Goal: Complete application form: Complete application form

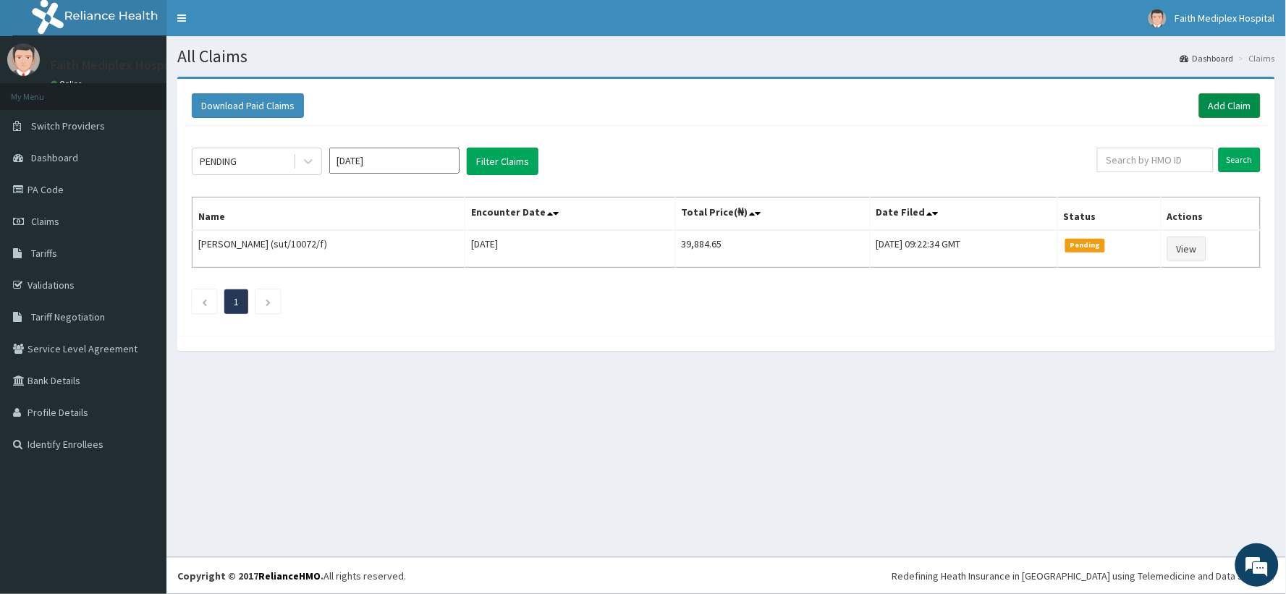
click at [1220, 101] on link "Add Claim" at bounding box center [1230, 105] width 62 height 25
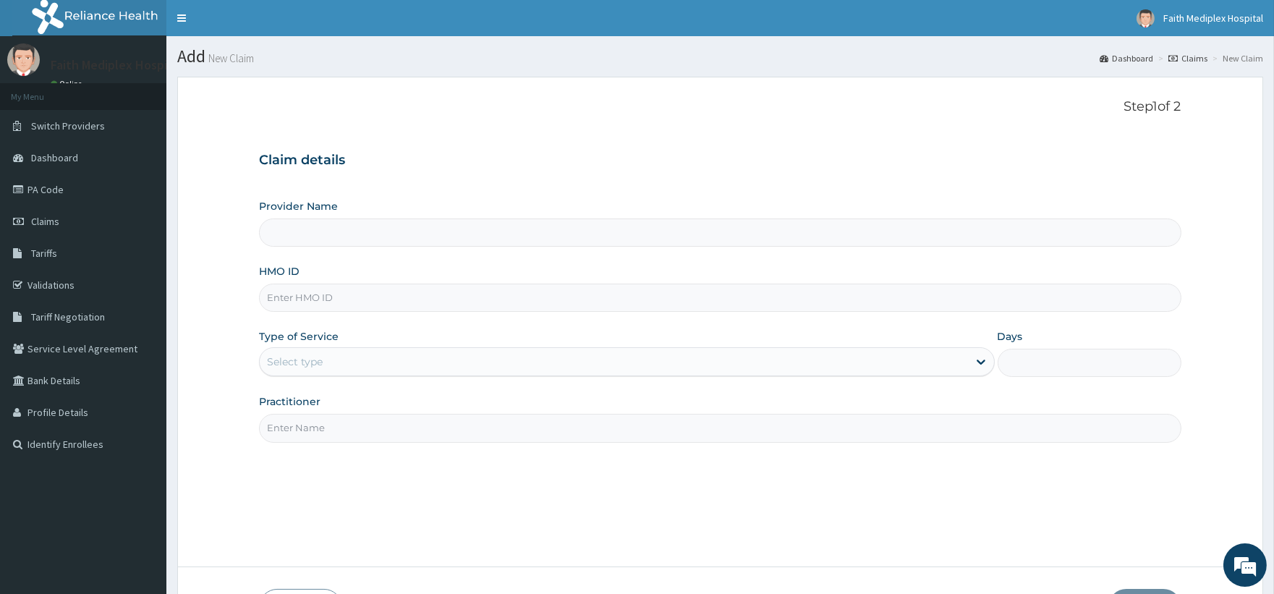
click at [401, 292] on input "HMO ID" at bounding box center [720, 298] width 922 height 28
type input "Faith Mediplex Hospital"
click at [60, 198] on link "PA Code" at bounding box center [83, 190] width 166 height 32
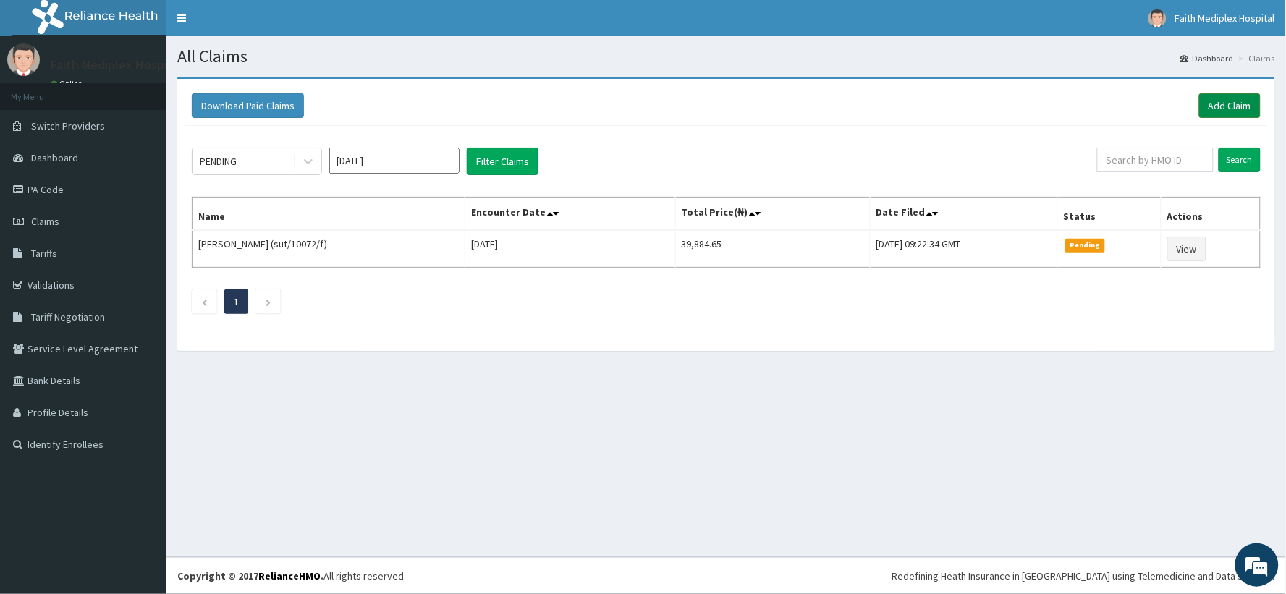
click at [1216, 104] on link "Add Claim" at bounding box center [1230, 105] width 62 height 25
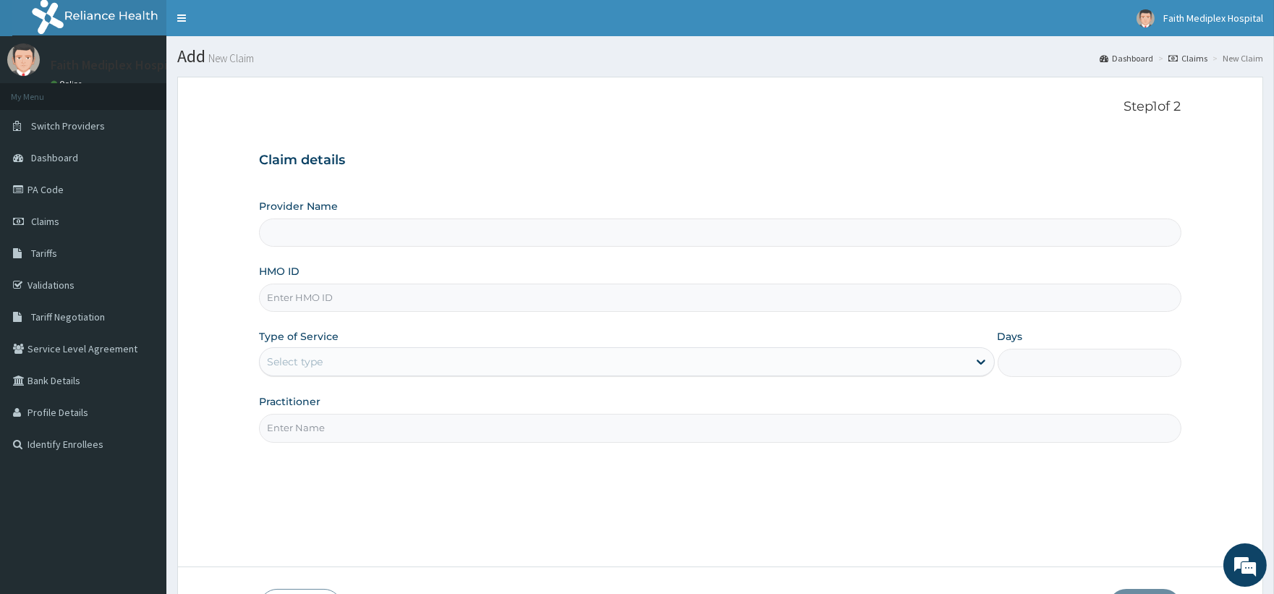
click at [413, 304] on input "HMO ID" at bounding box center [720, 298] width 922 height 28
type input "Faith Mediplex Hospital"
type input "sfa/12164/a"
click at [739, 371] on div "Select type" at bounding box center [614, 361] width 708 height 23
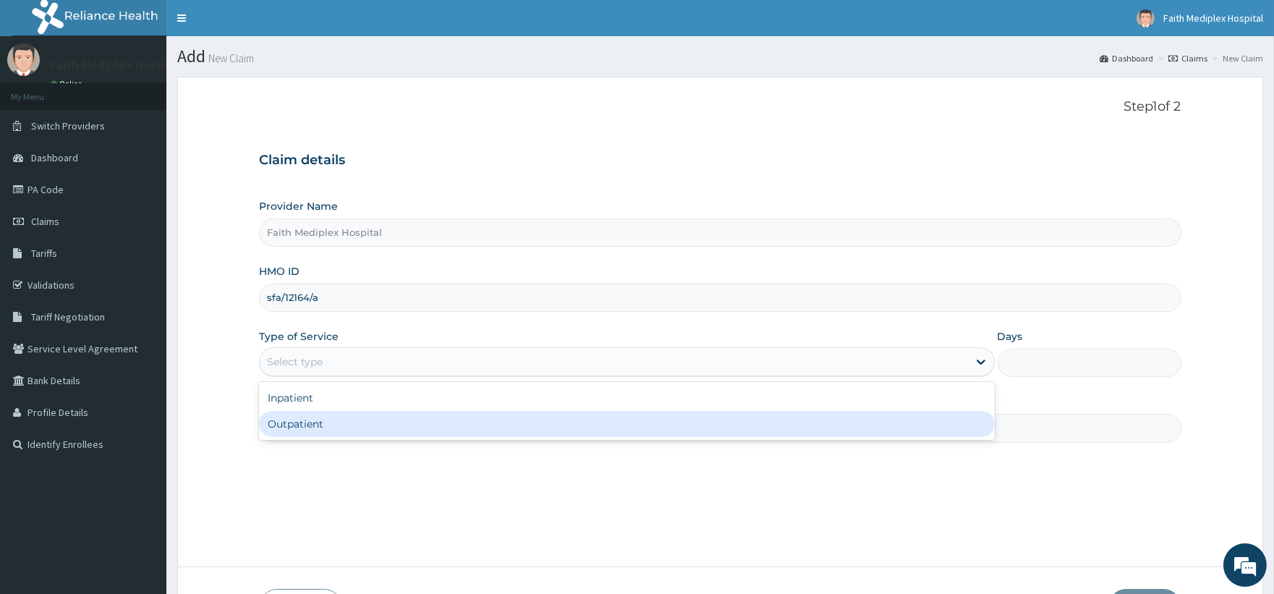
click at [545, 417] on div "Outpatient" at bounding box center [626, 424] width 735 height 26
type input "1"
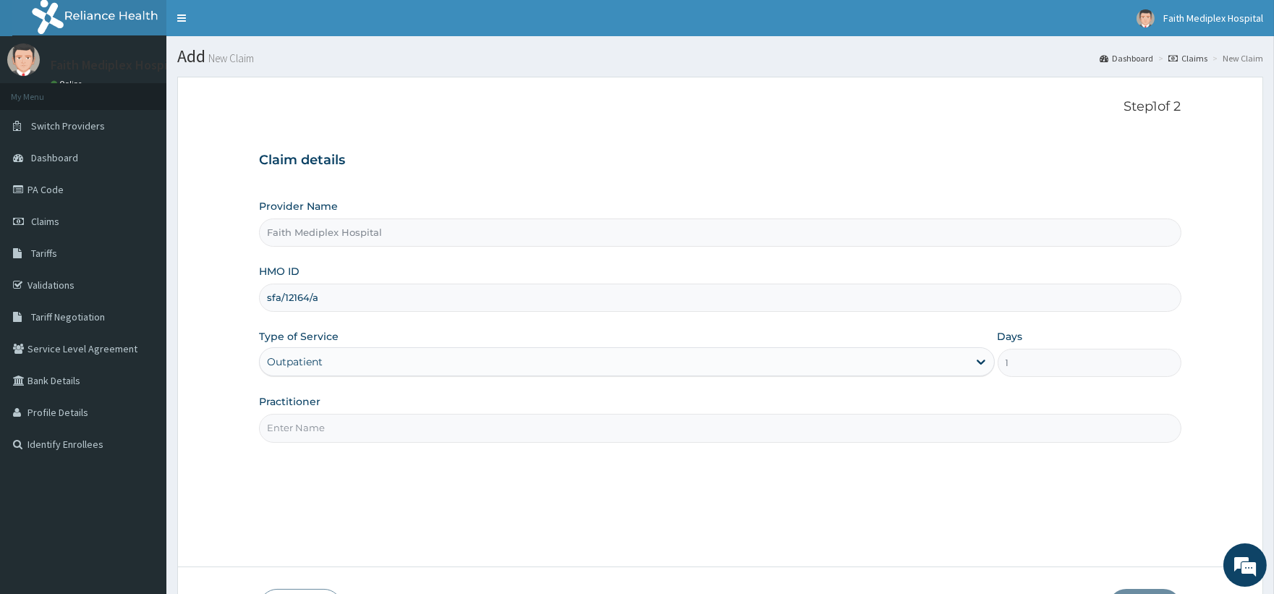
drag, startPoint x: 545, startPoint y: 415, endPoint x: 526, endPoint y: 442, distance: 32.7
click at [545, 416] on input "Practitioner" at bounding box center [720, 428] width 922 height 28
type input "dr micheal"
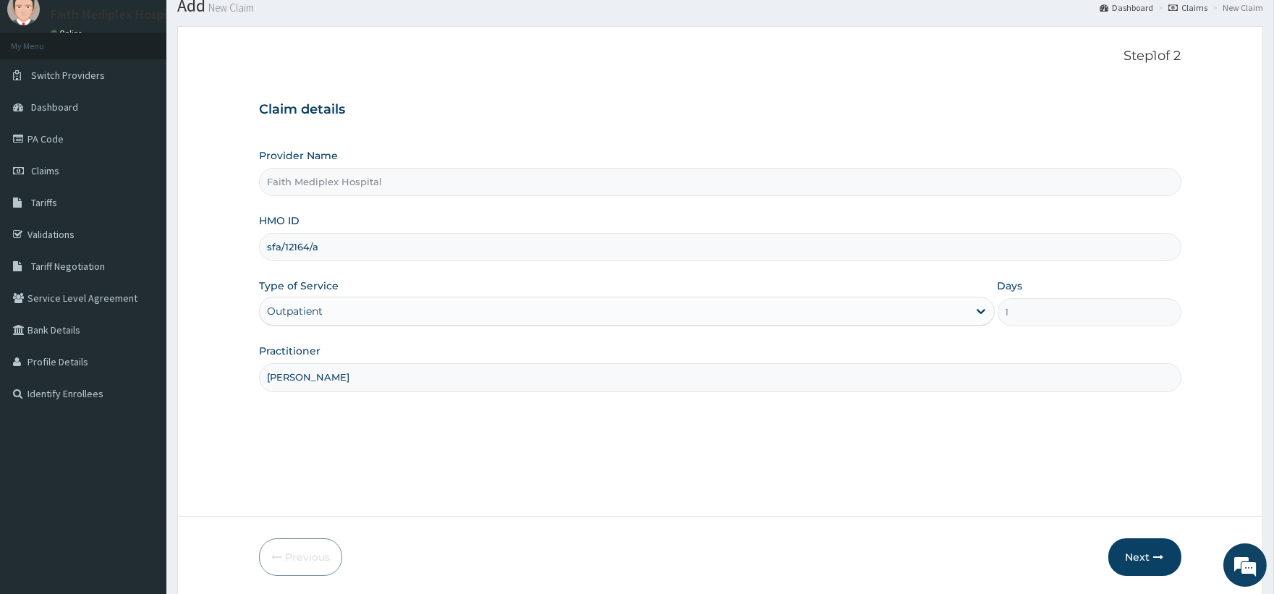
scroll to position [103, 0]
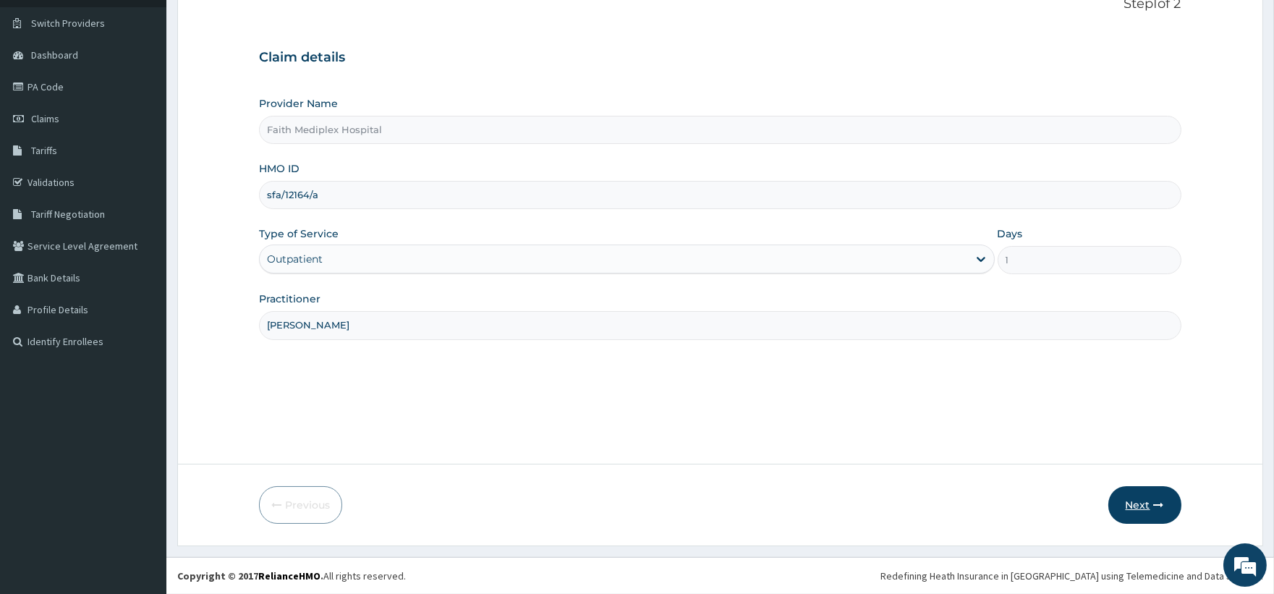
click at [1133, 510] on button "Next" at bounding box center [1145, 505] width 73 height 38
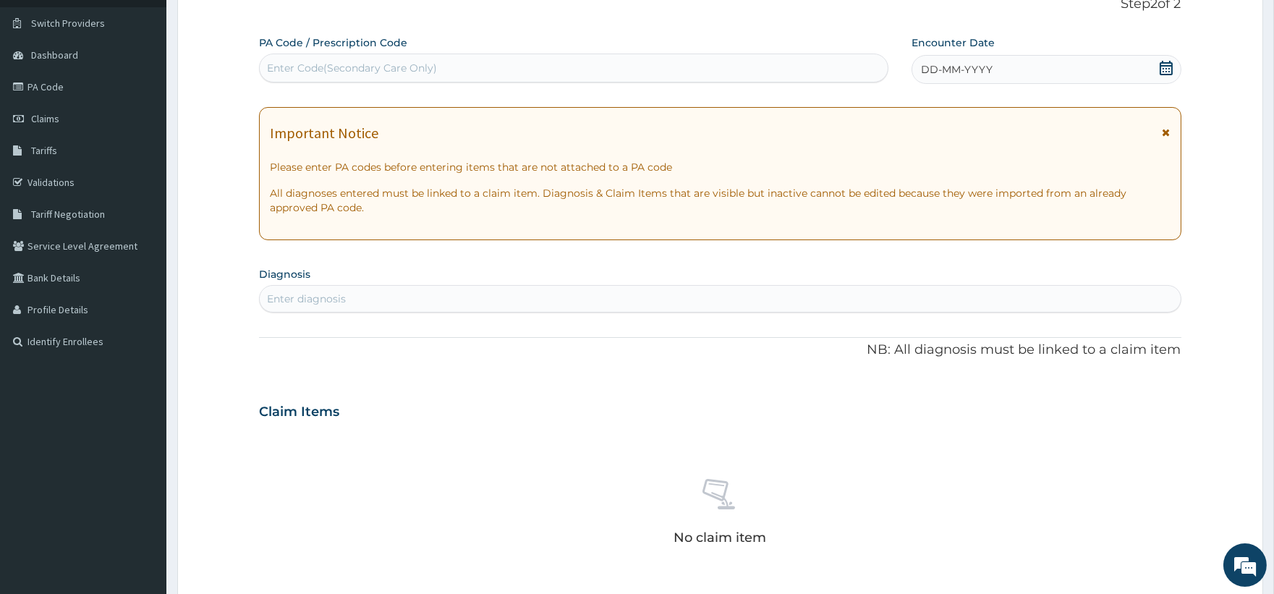
click at [402, 69] on div "Enter Code(Secondary Care Only)" at bounding box center [352, 68] width 170 height 14
type input "PA/B4257E"
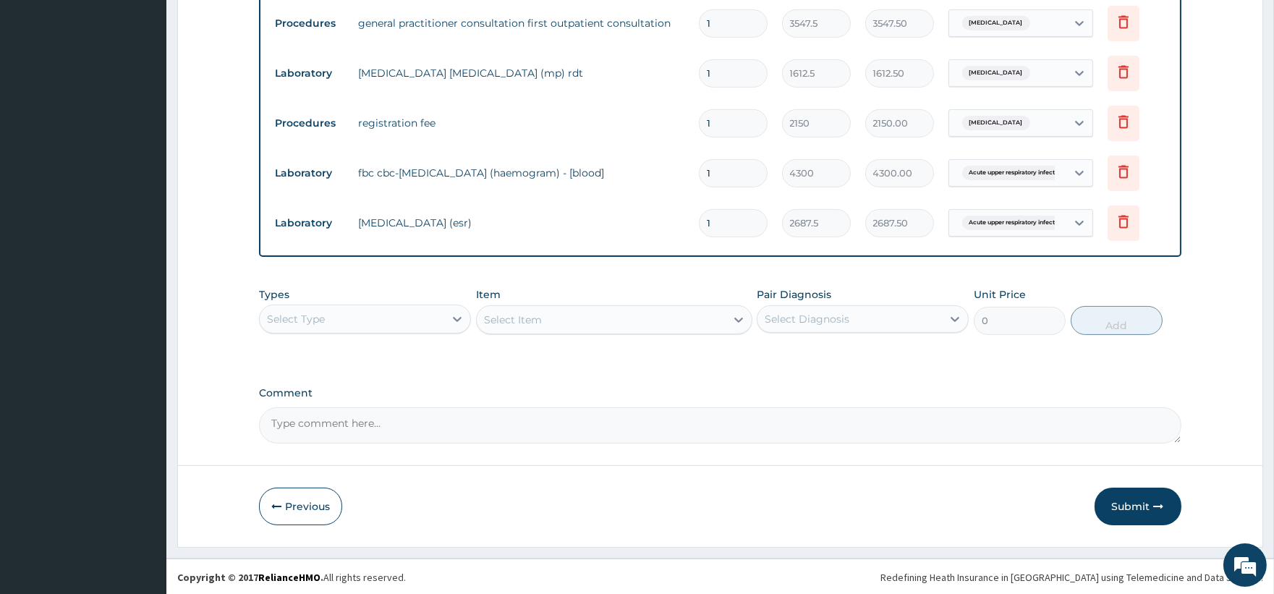
scroll to position [832, 0]
click at [1118, 489] on button "Submit" at bounding box center [1138, 505] width 87 height 38
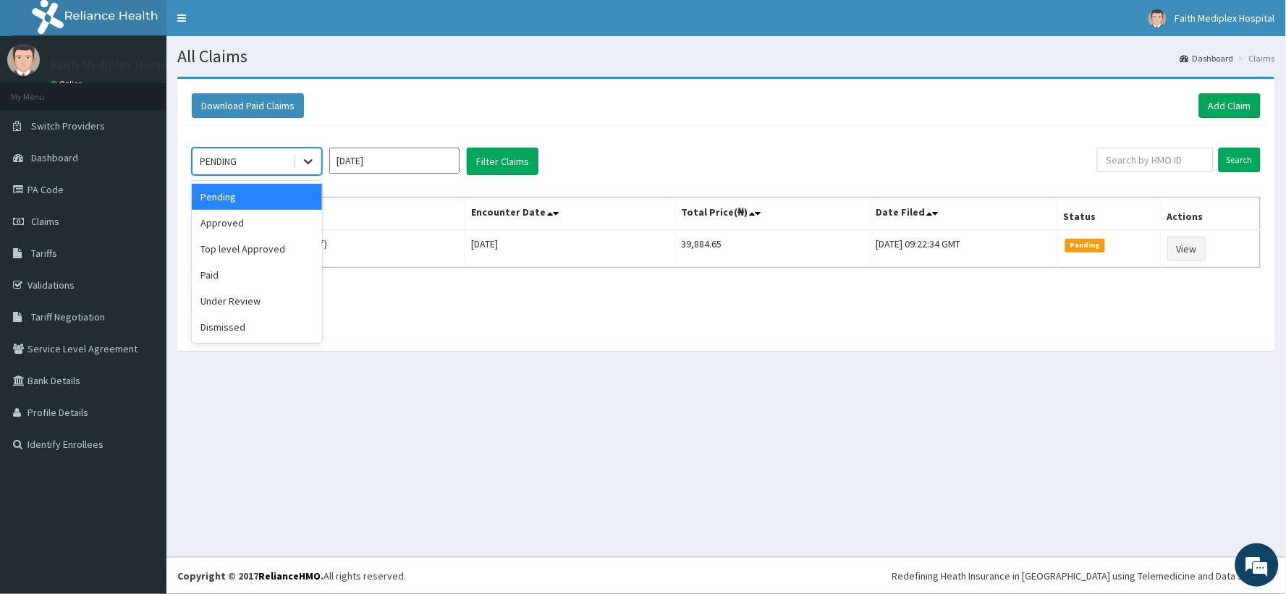
click at [300, 164] on div at bounding box center [308, 161] width 26 height 26
click at [263, 300] on div "Under Review" at bounding box center [257, 301] width 130 height 26
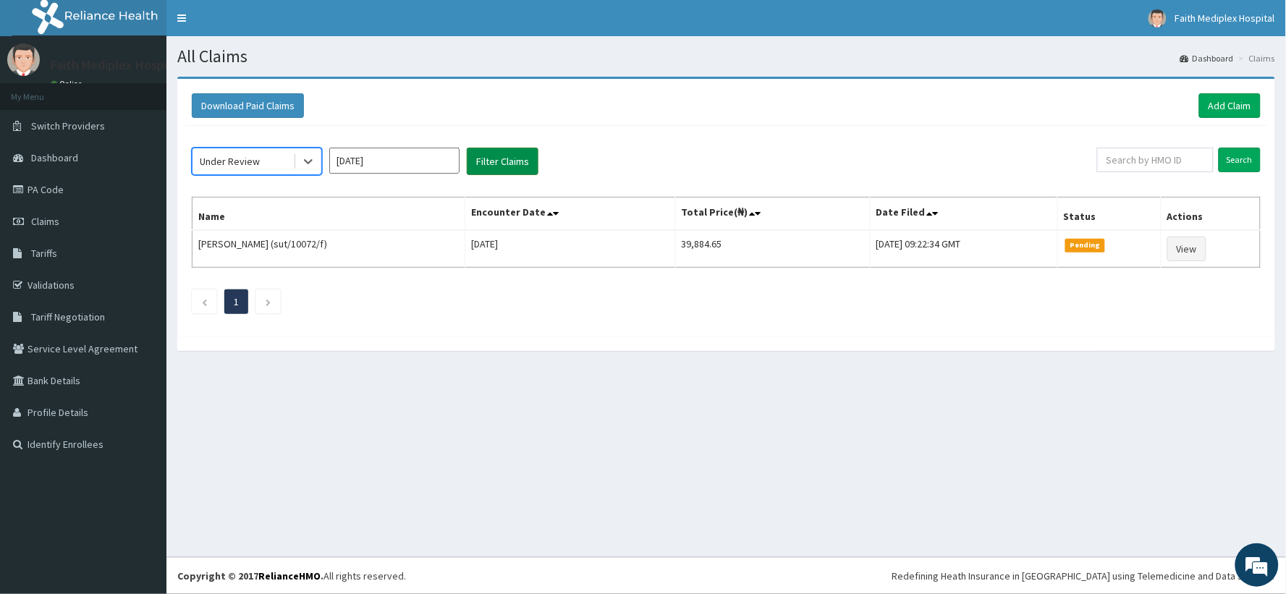
click at [512, 164] on button "Filter Claims" at bounding box center [503, 162] width 72 height 28
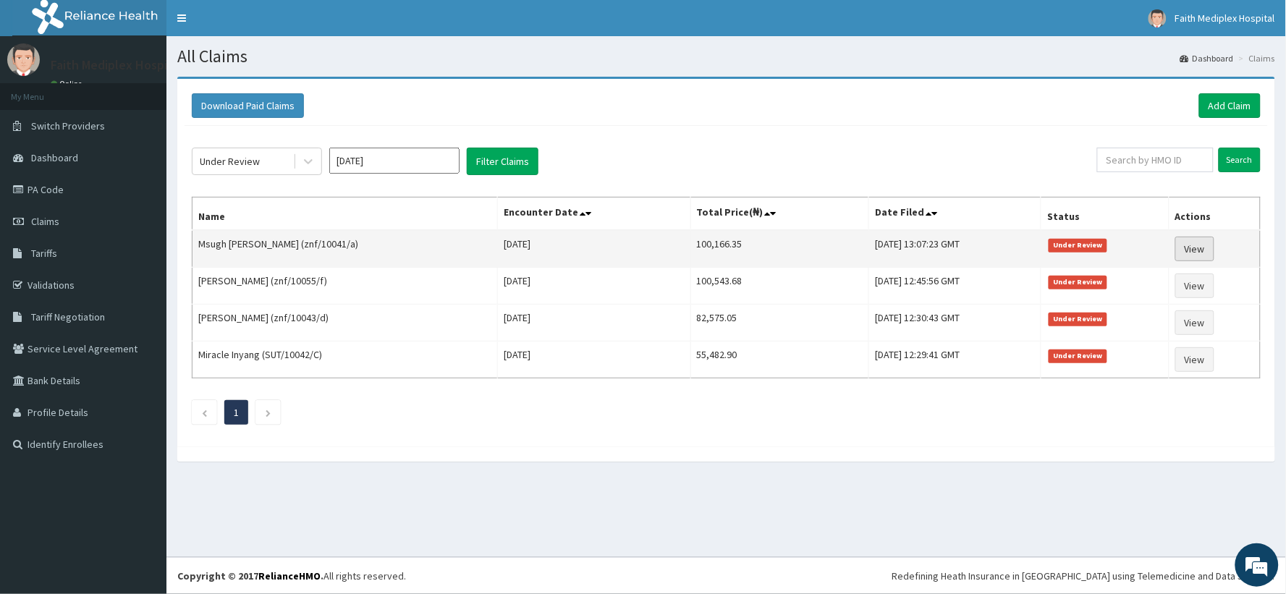
click at [1180, 243] on link "View" at bounding box center [1194, 249] width 39 height 25
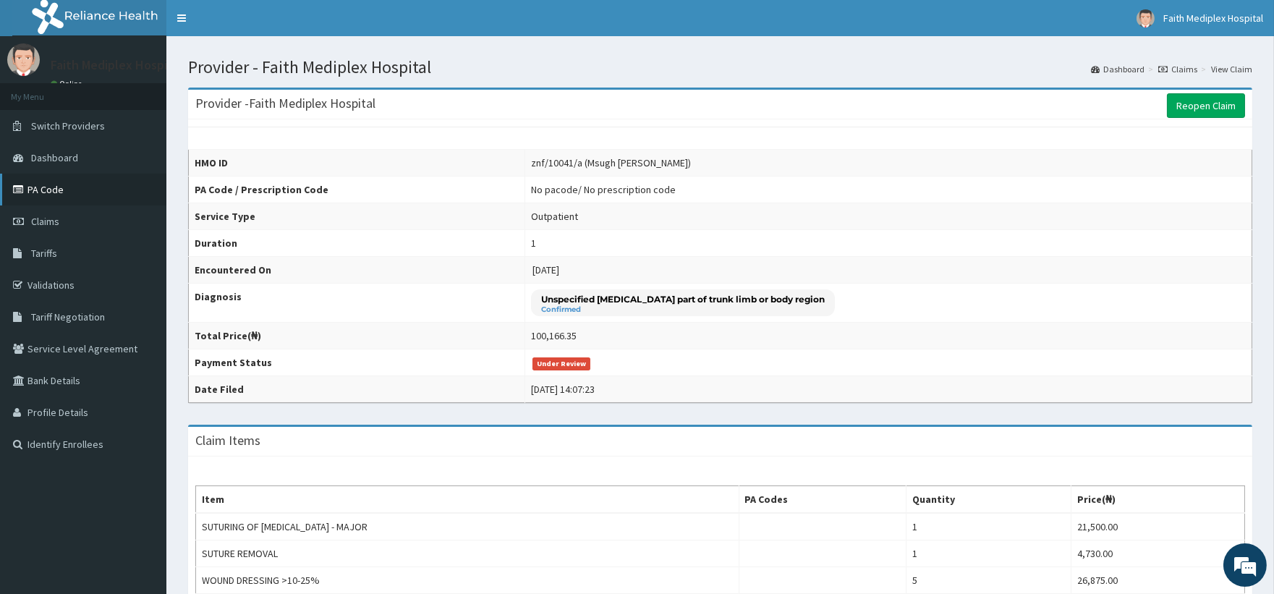
click at [73, 179] on link "PA Code" at bounding box center [83, 190] width 166 height 32
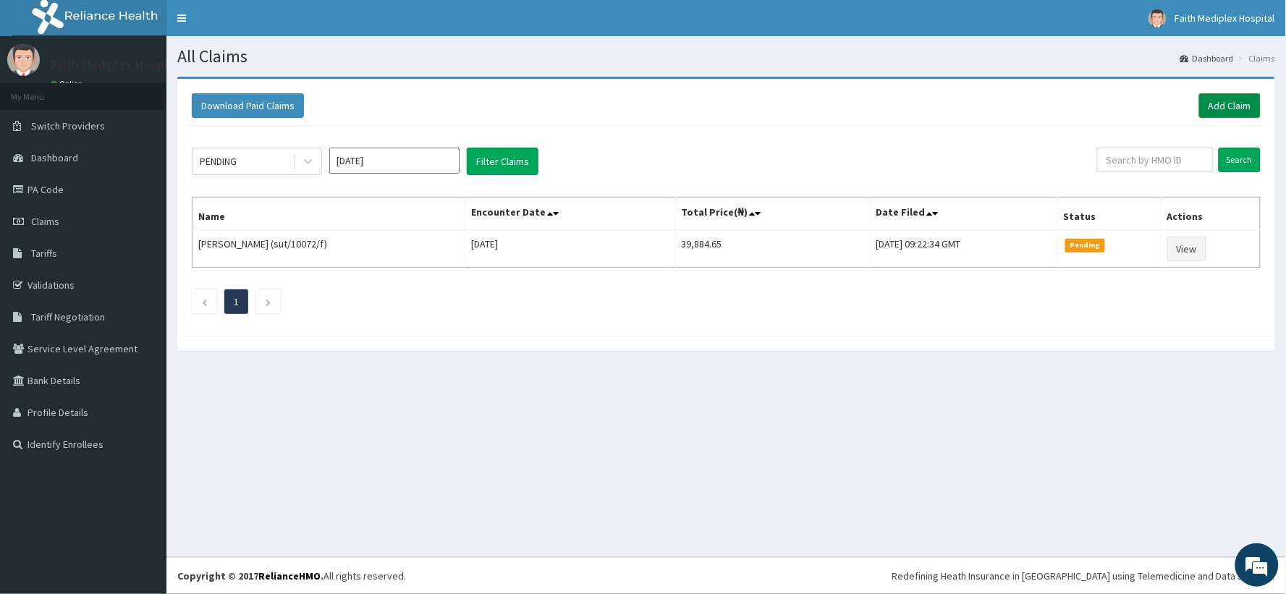
click at [1235, 103] on link "Add Claim" at bounding box center [1230, 105] width 62 height 25
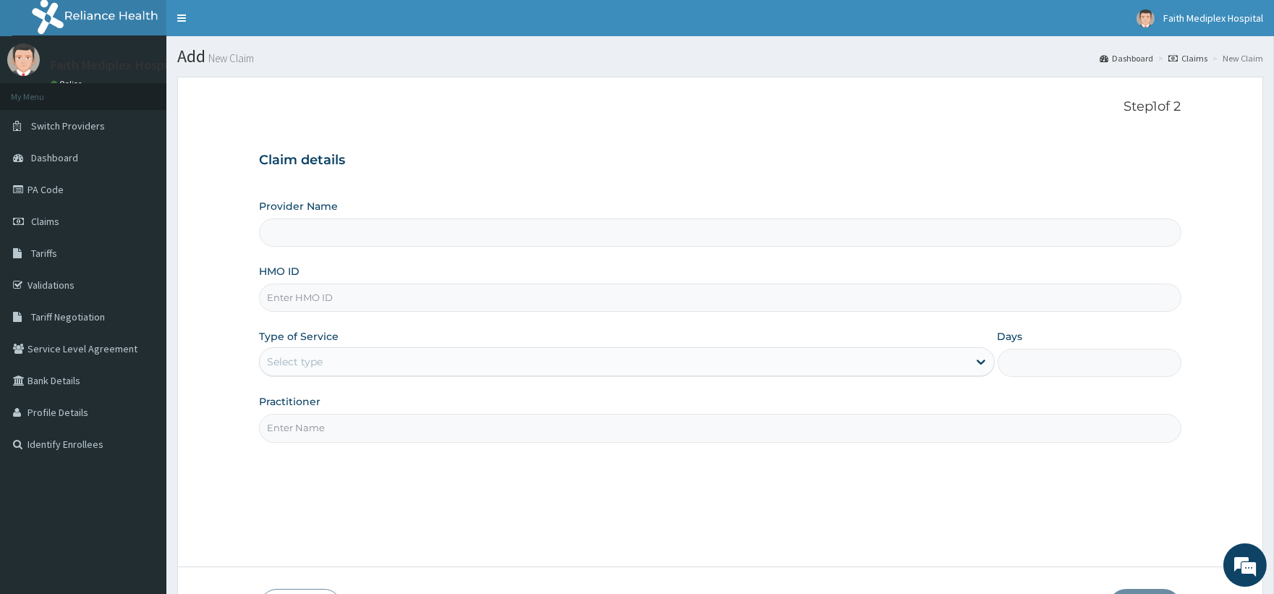
click at [468, 297] on input "HMO ID" at bounding box center [720, 298] width 922 height 28
type input "g"
type input "Faith Mediplex Hospital"
type input "gsv/11765/a"
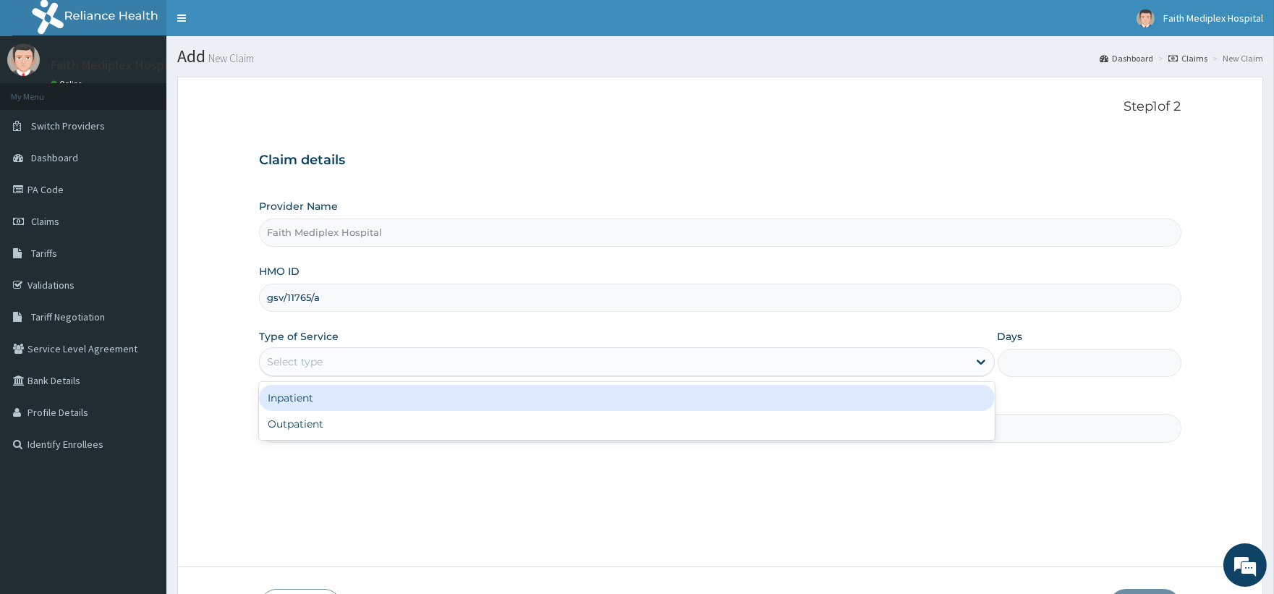
click at [730, 360] on div "Select type" at bounding box center [614, 361] width 708 height 23
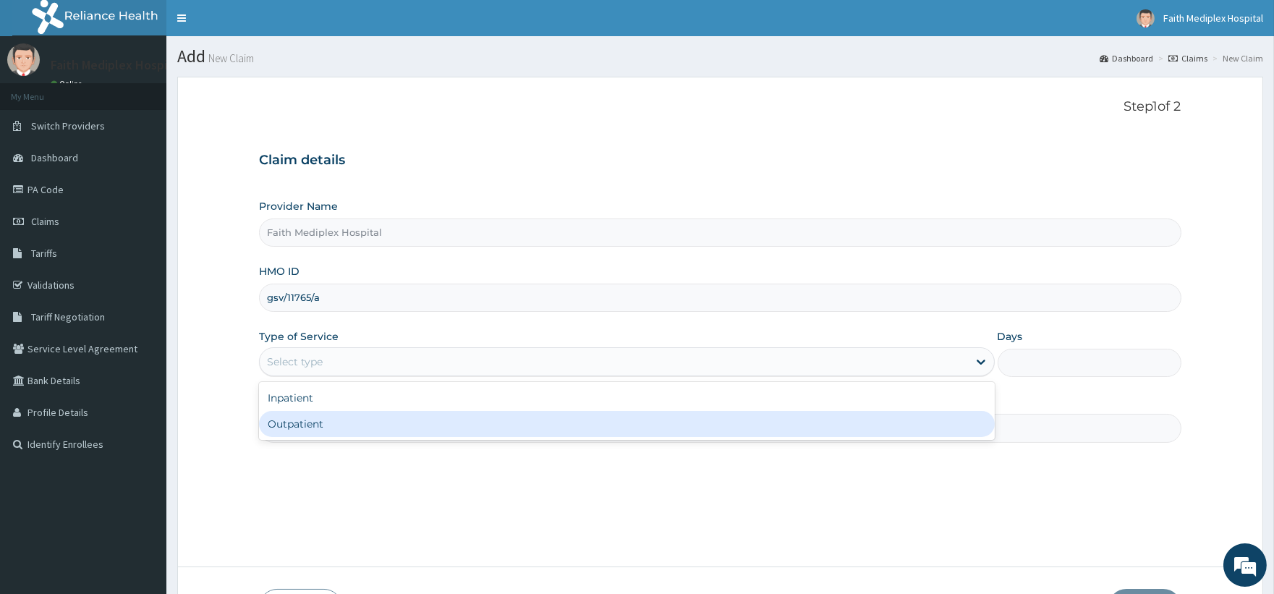
click at [347, 418] on div "Outpatient" at bounding box center [626, 424] width 735 height 26
type input "1"
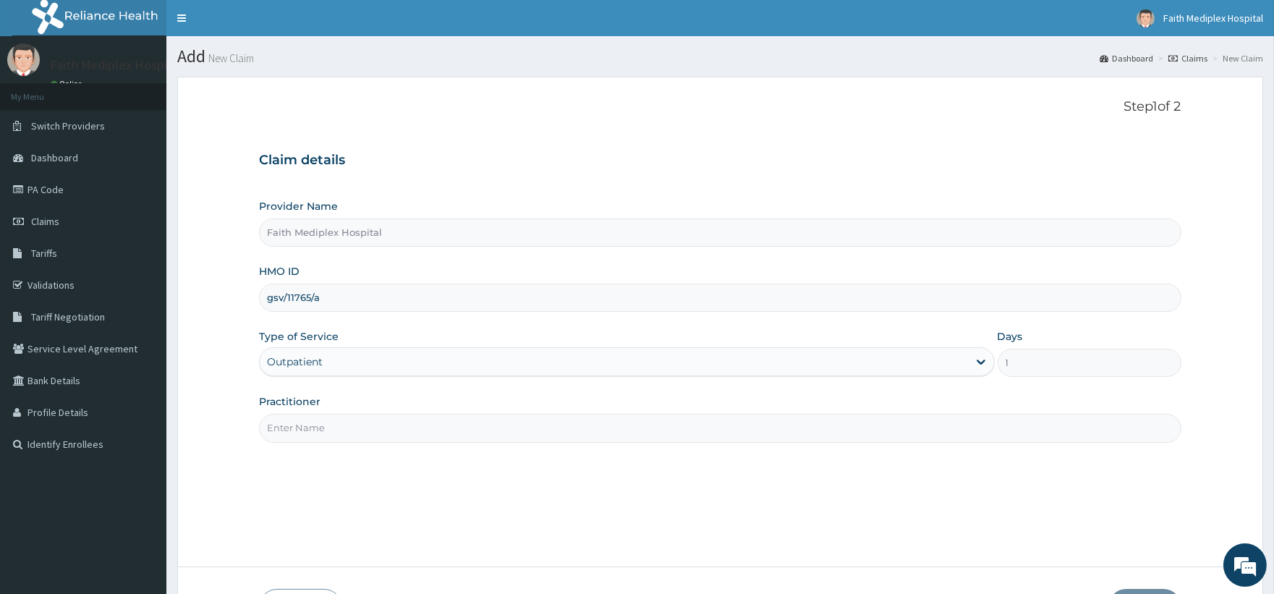
click at [376, 423] on input "Practitioner" at bounding box center [720, 428] width 922 height 28
click at [357, 431] on input "Practitioner" at bounding box center [720, 428] width 922 height 28
click at [350, 425] on input "dr nwabueze" at bounding box center [720, 428] width 922 height 28
click at [480, 427] on input "dr nwabueze" at bounding box center [720, 428] width 922 height 28
drag, startPoint x: 475, startPoint y: 439, endPoint x: 461, endPoint y: 418, distance: 25.1
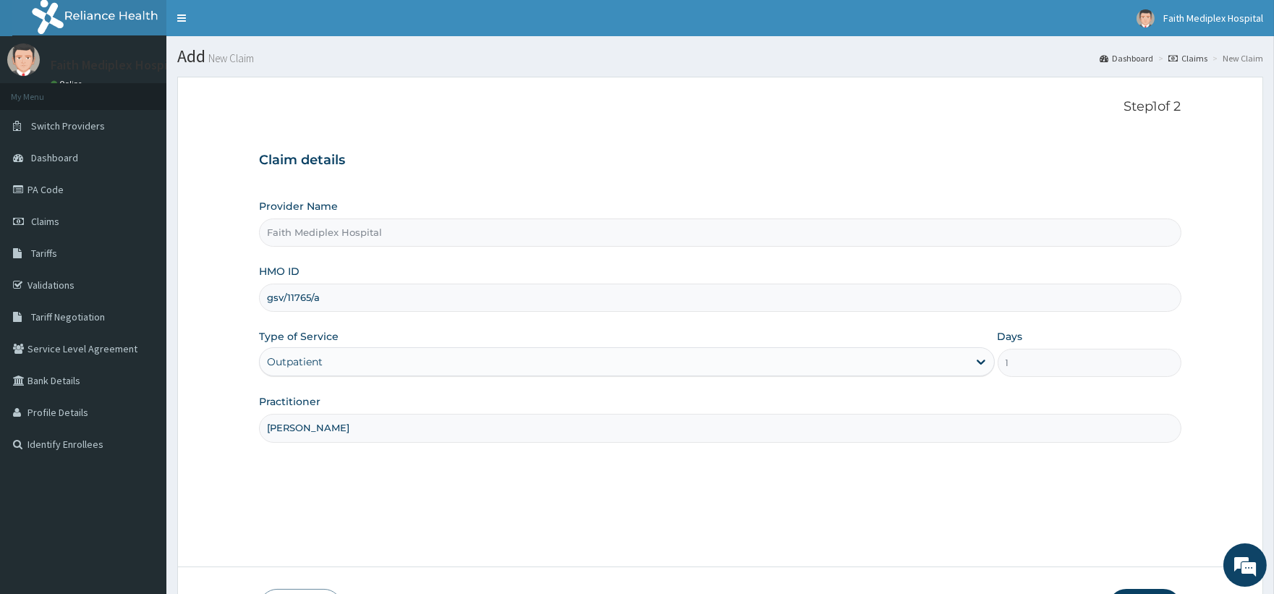
click at [461, 418] on input "dr nwabueze" at bounding box center [720, 428] width 922 height 28
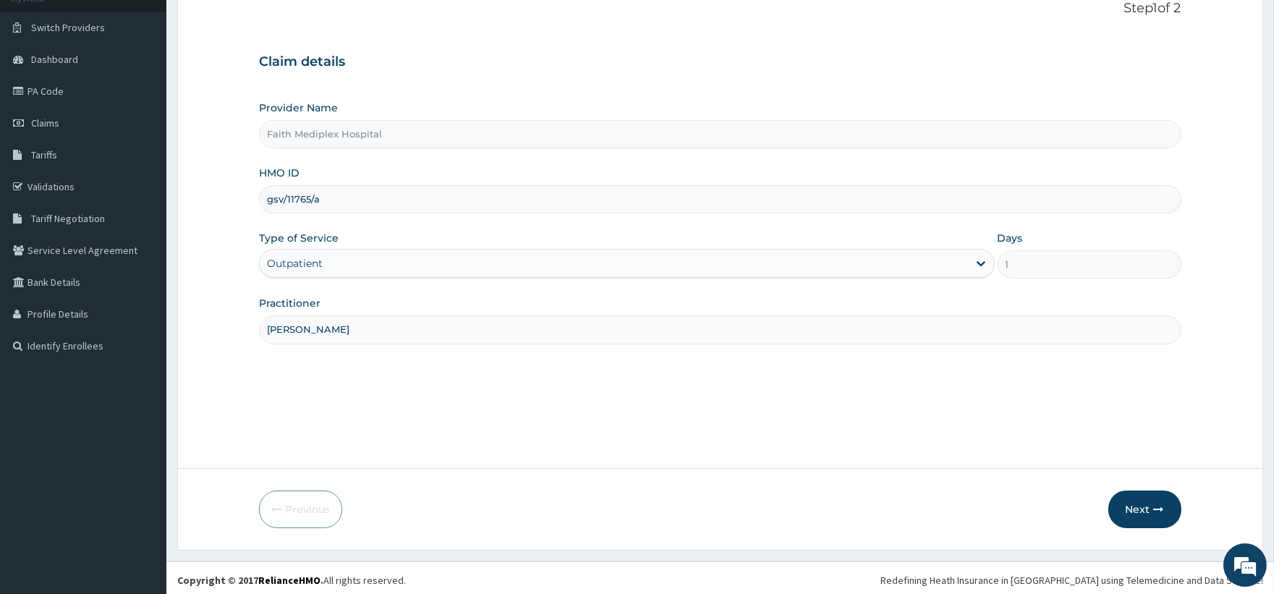
scroll to position [103, 0]
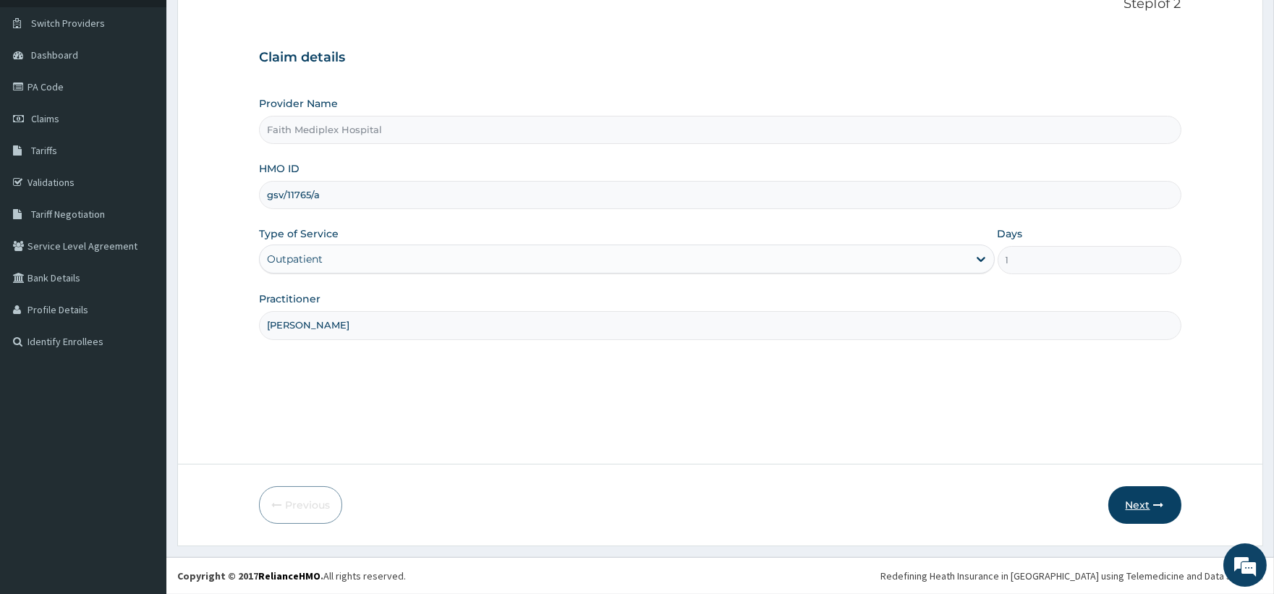
type input "dr nwabueze"
click at [1130, 514] on button "Next" at bounding box center [1145, 505] width 73 height 38
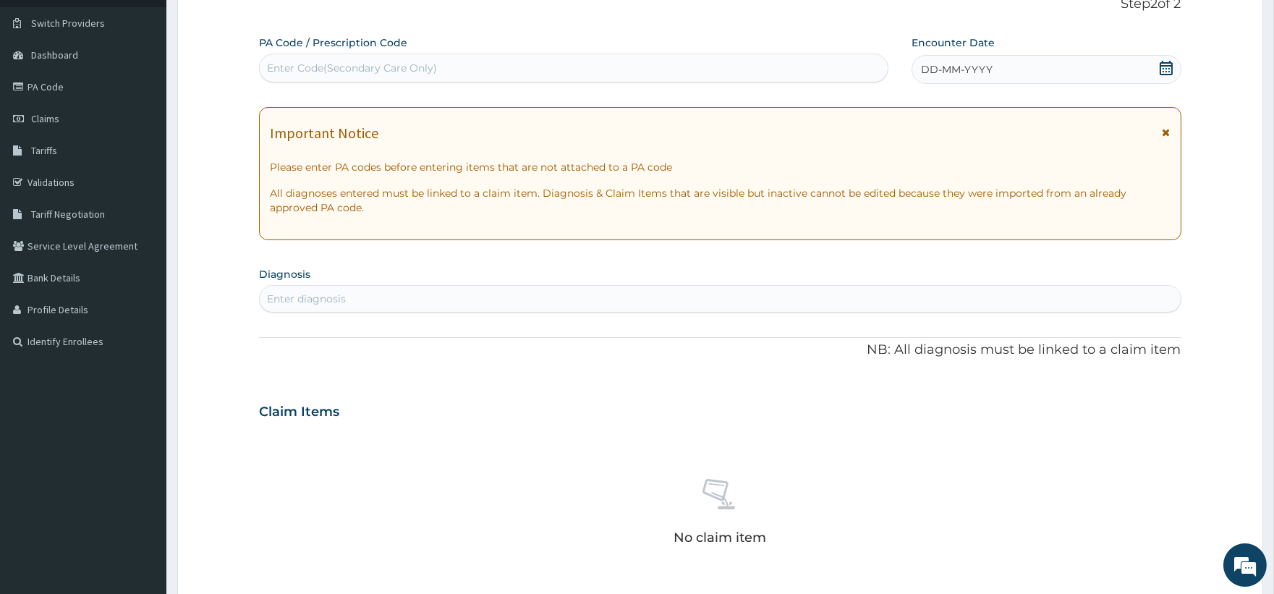
click at [837, 309] on div "Enter diagnosis" at bounding box center [720, 298] width 921 height 23
click at [546, 69] on div "Enter Code(Secondary Care Only)" at bounding box center [573, 67] width 627 height 23
type input "PA/93E5AB"
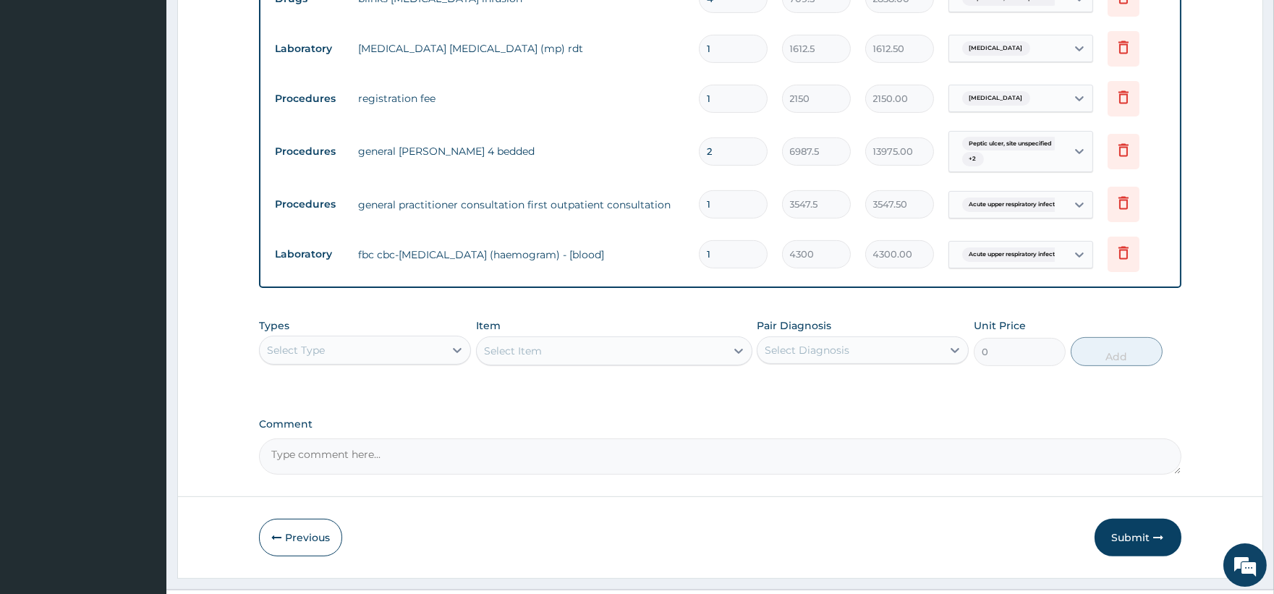
scroll to position [1102, 0]
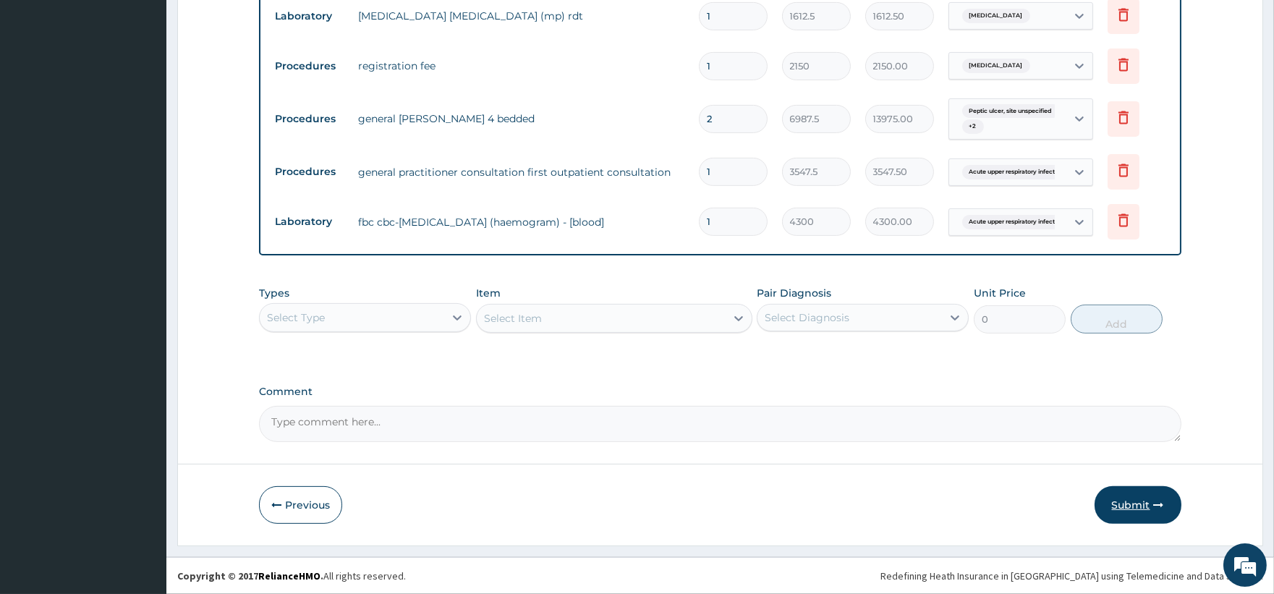
click at [1108, 494] on button "Submit" at bounding box center [1138, 505] width 87 height 38
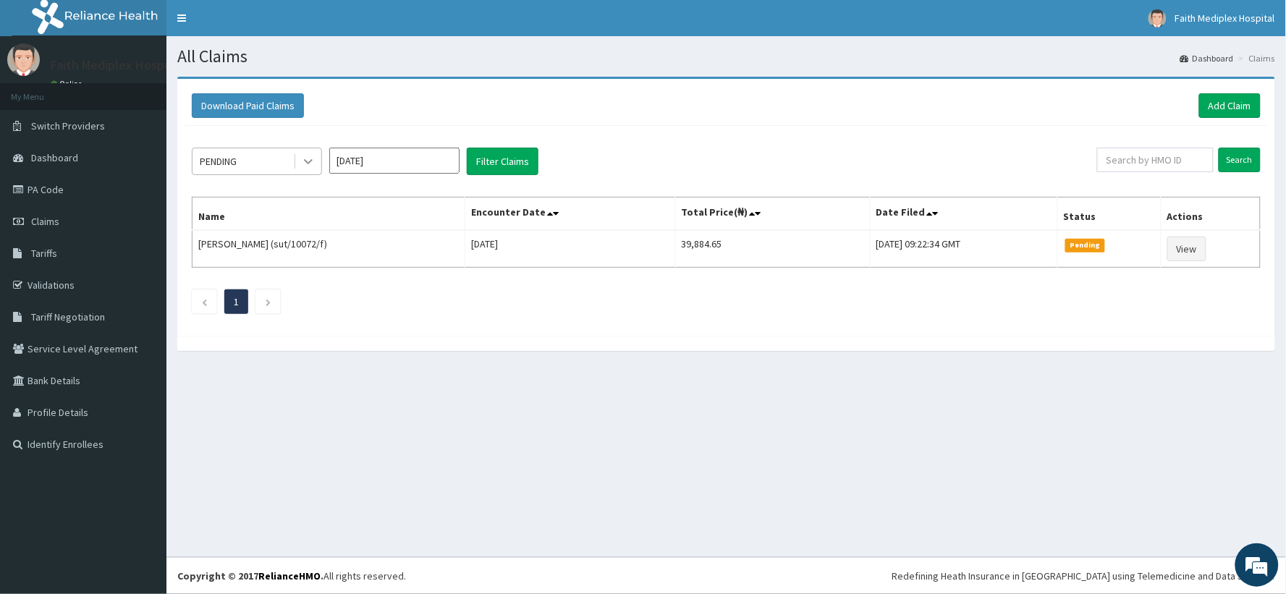
click at [310, 164] on icon at bounding box center [308, 161] width 14 height 14
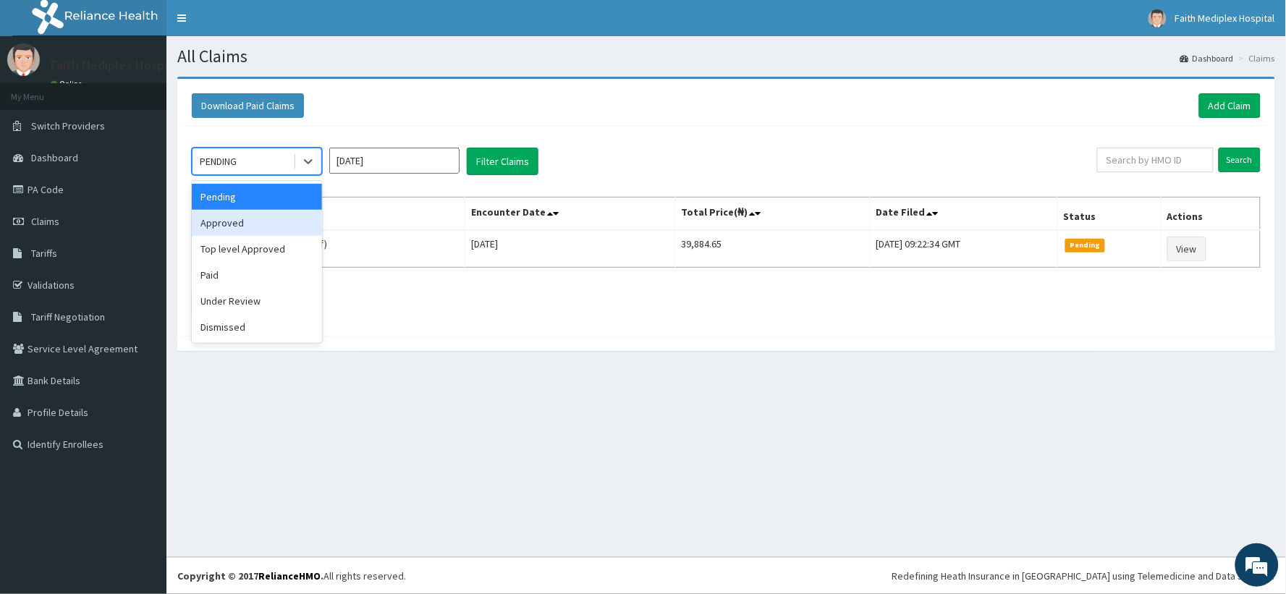
click at [225, 212] on div "Approved" at bounding box center [257, 223] width 130 height 26
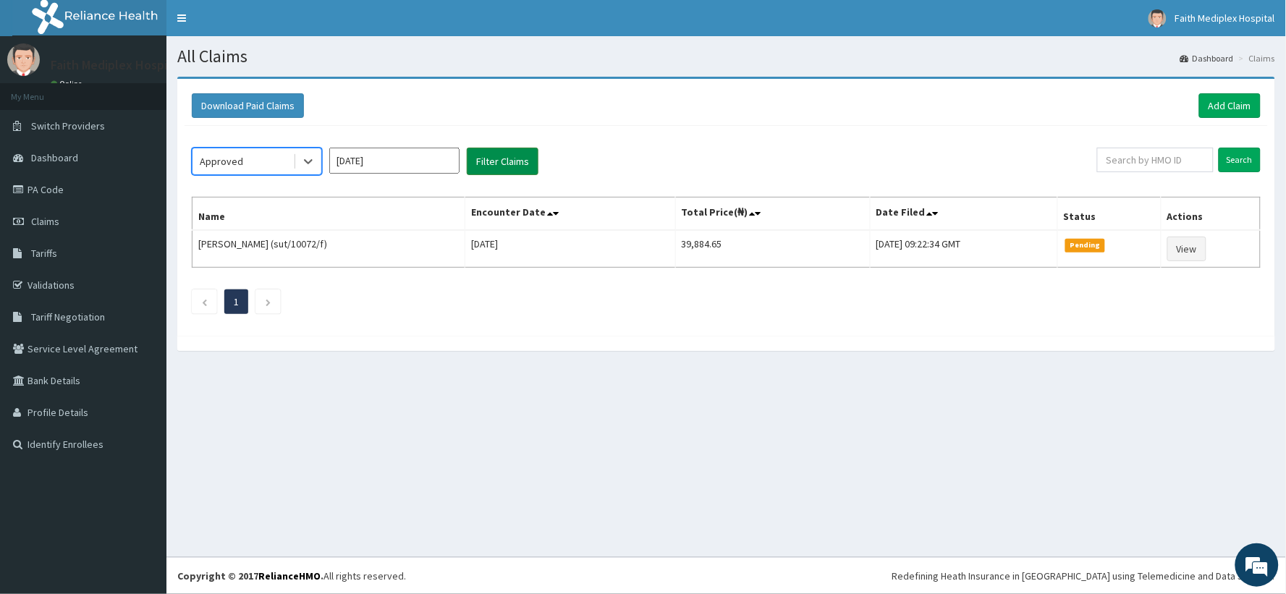
click at [505, 164] on button "Filter Claims" at bounding box center [503, 162] width 72 height 28
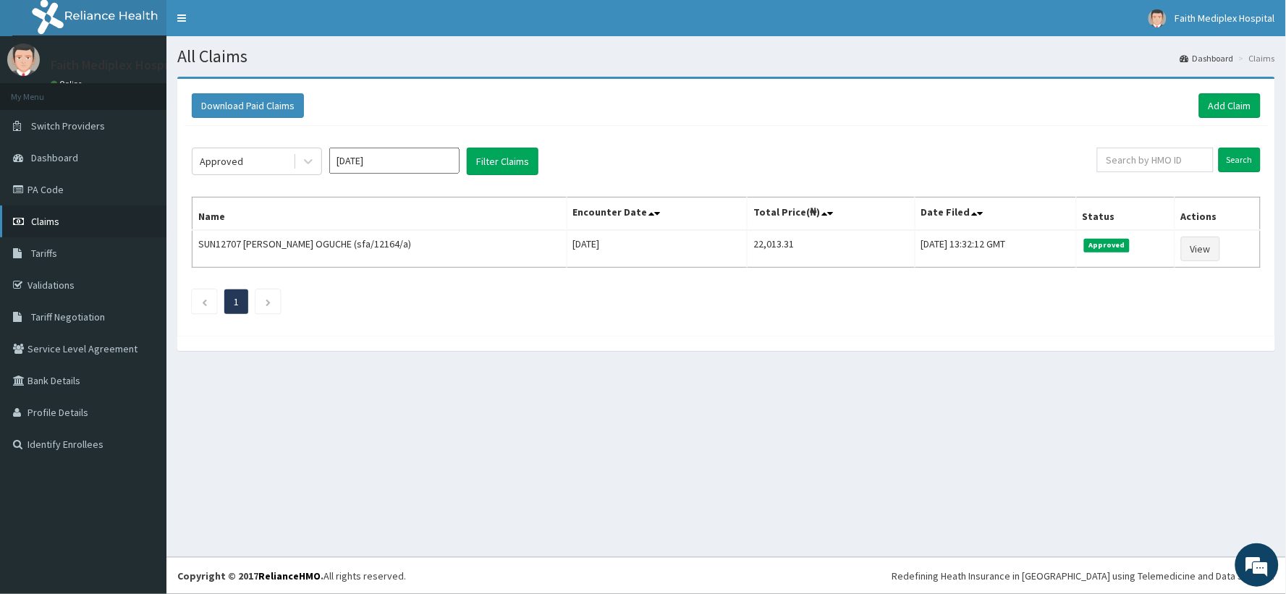
click at [85, 227] on link "Claims" at bounding box center [83, 222] width 166 height 32
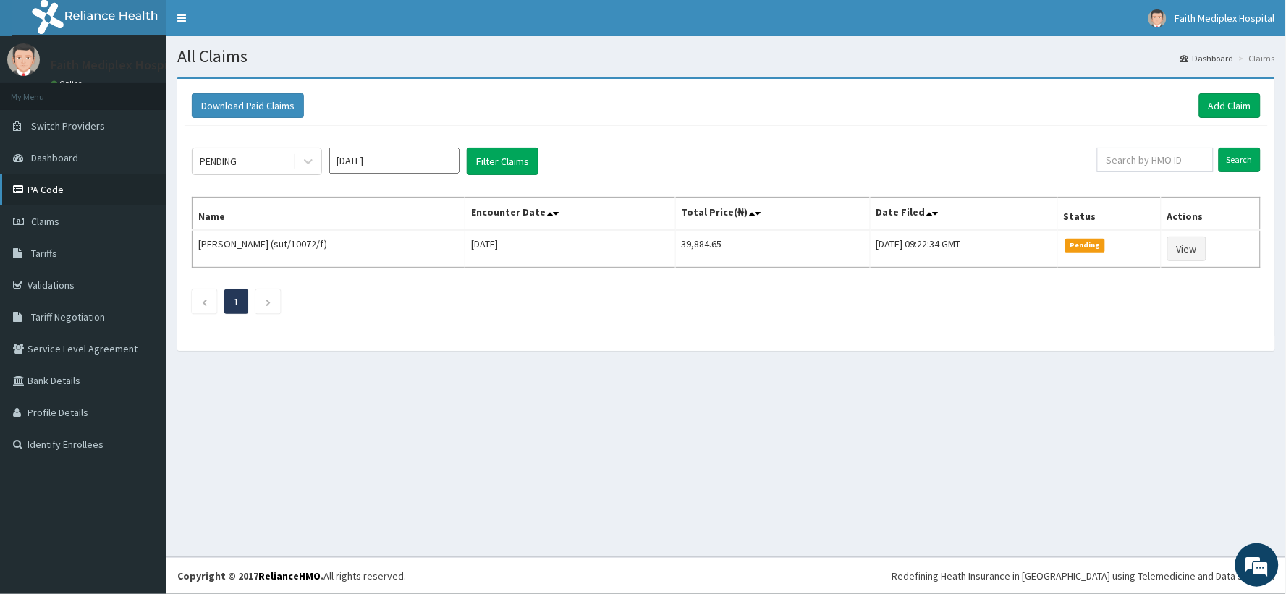
click at [75, 198] on link "PA Code" at bounding box center [83, 190] width 166 height 32
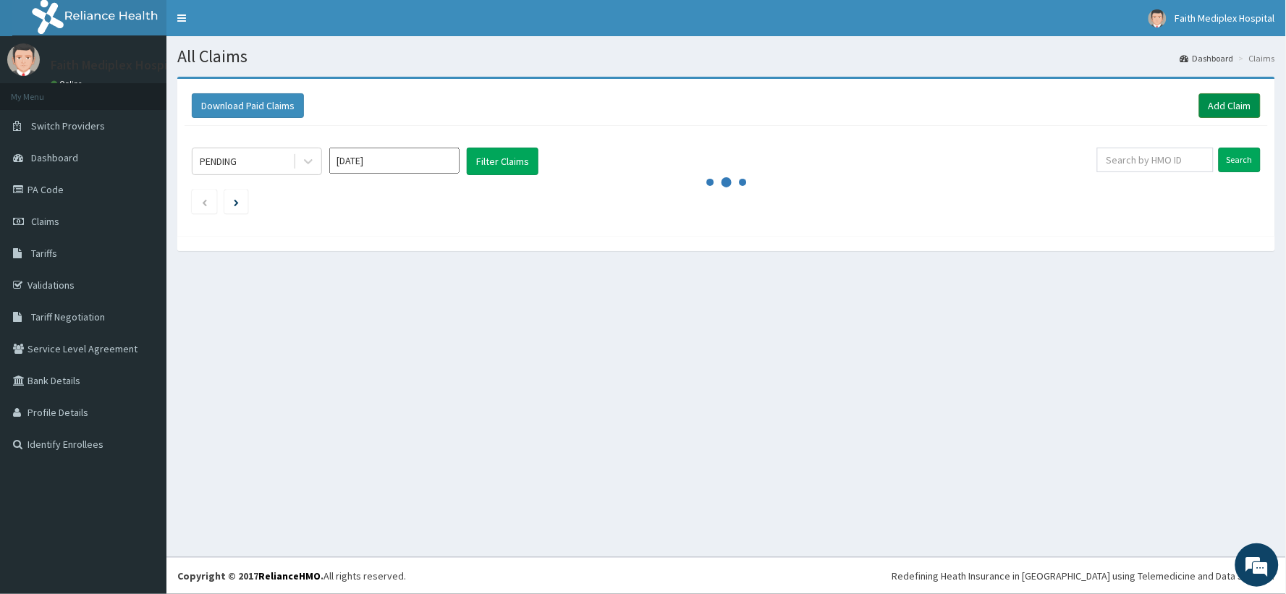
click at [1211, 96] on link "Add Claim" at bounding box center [1230, 105] width 62 height 25
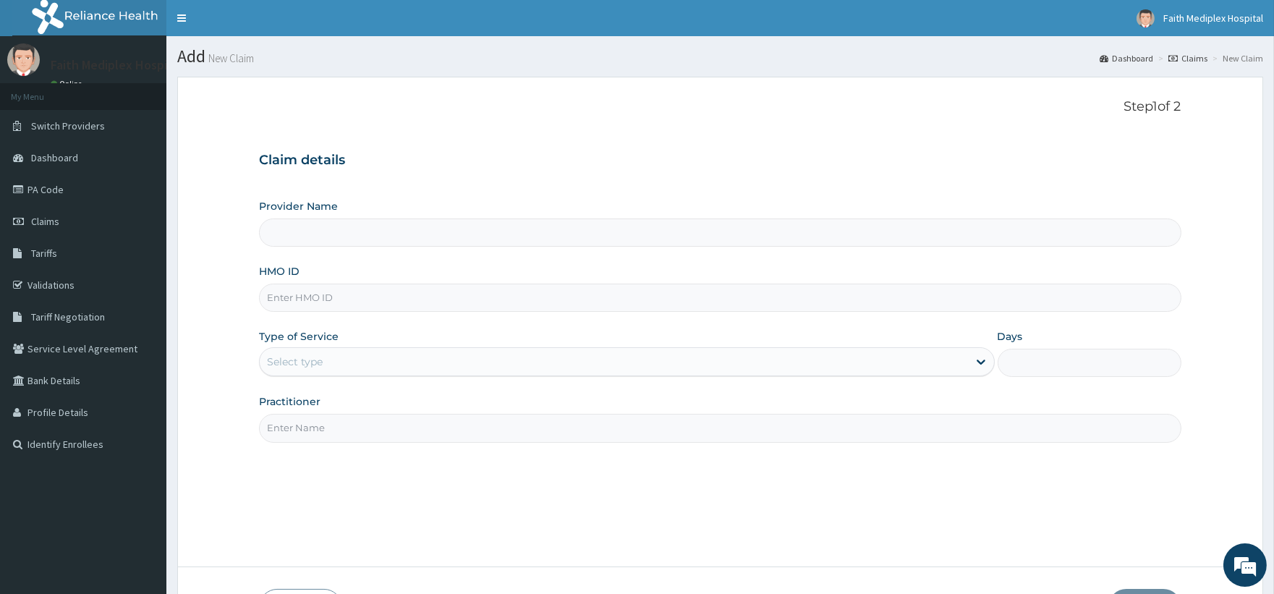
click at [407, 304] on input "HMO ID" at bounding box center [720, 298] width 922 height 28
type input "Faith Mediplex Hospital"
type input "p"
type input "NGL/10080/c"
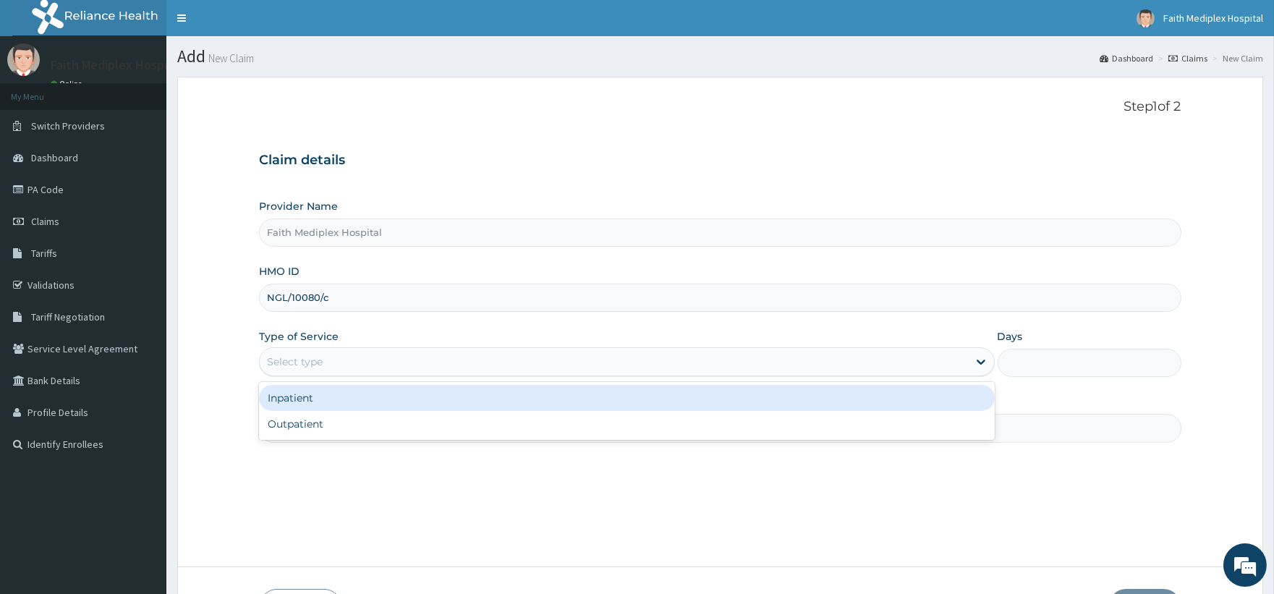
click at [352, 351] on div "Select type" at bounding box center [614, 361] width 708 height 23
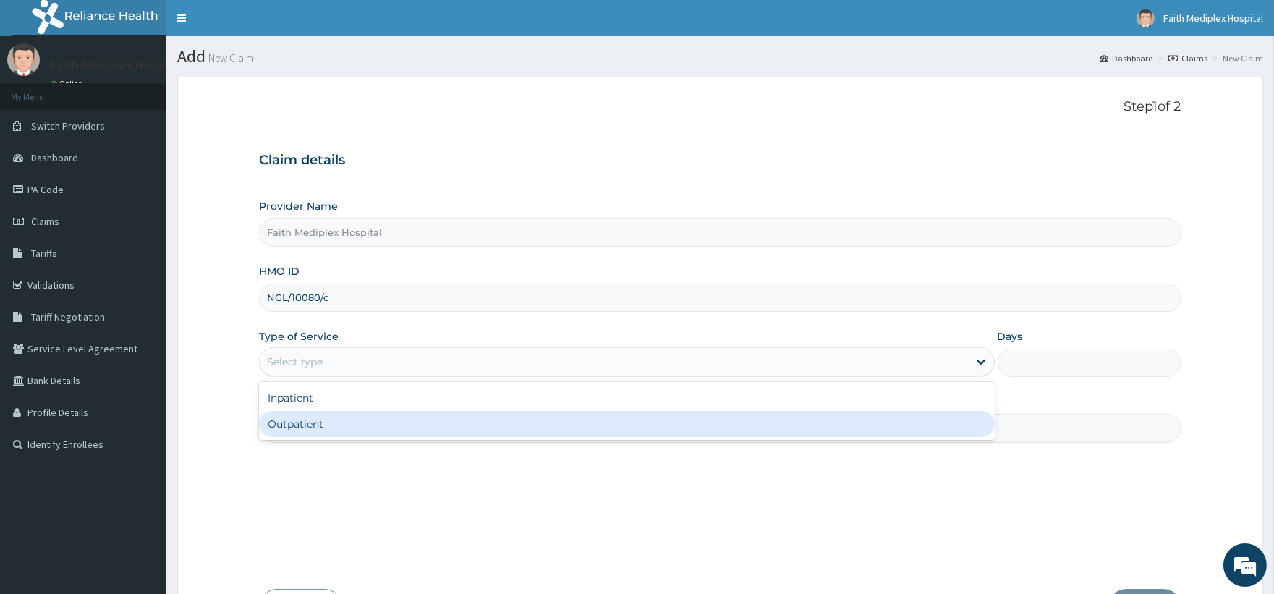
click at [285, 414] on div "Outpatient" at bounding box center [626, 424] width 735 height 26
type input "1"
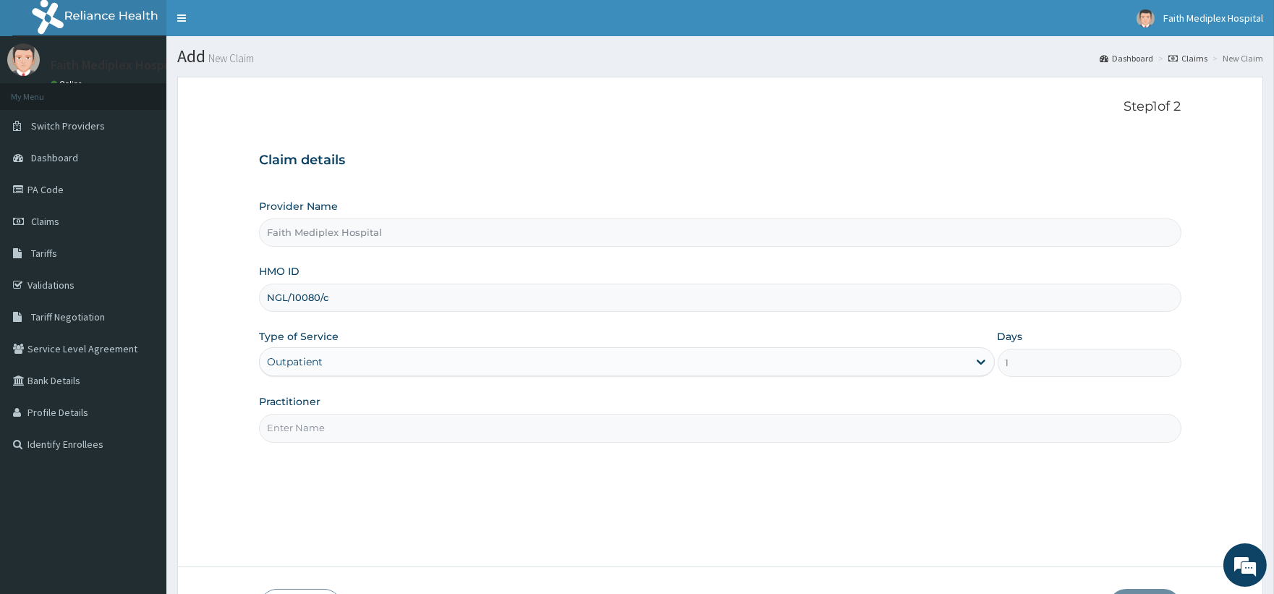
click at [315, 424] on input "Practitioner" at bounding box center [720, 428] width 922 height 28
type input "dr micheal"
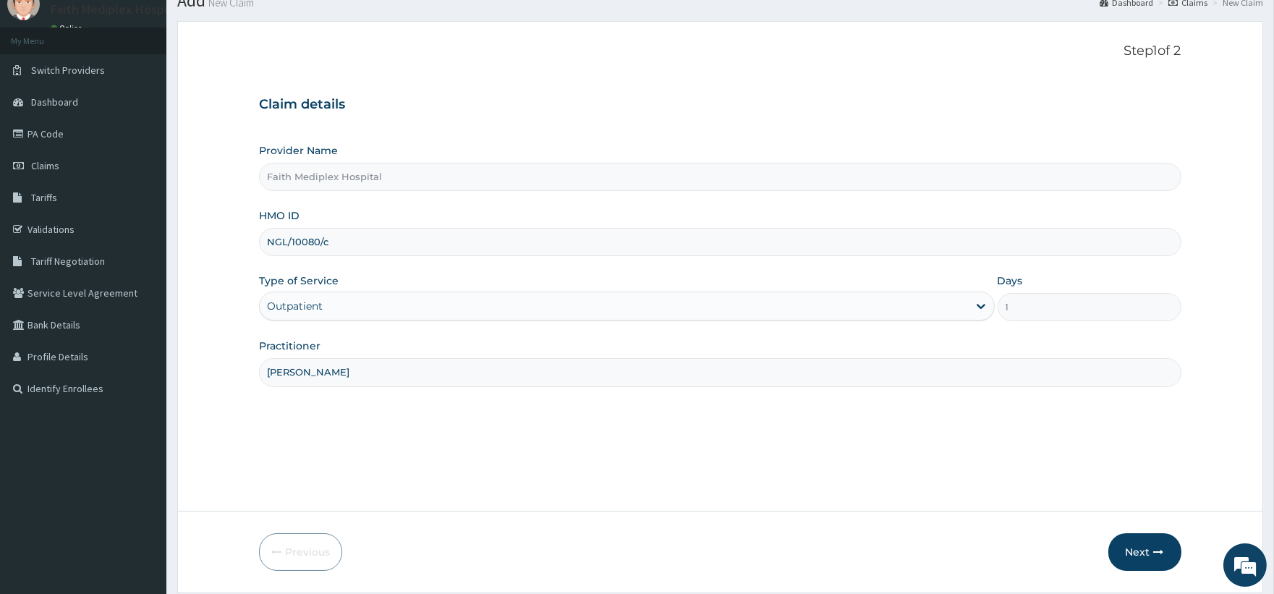
scroll to position [103, 0]
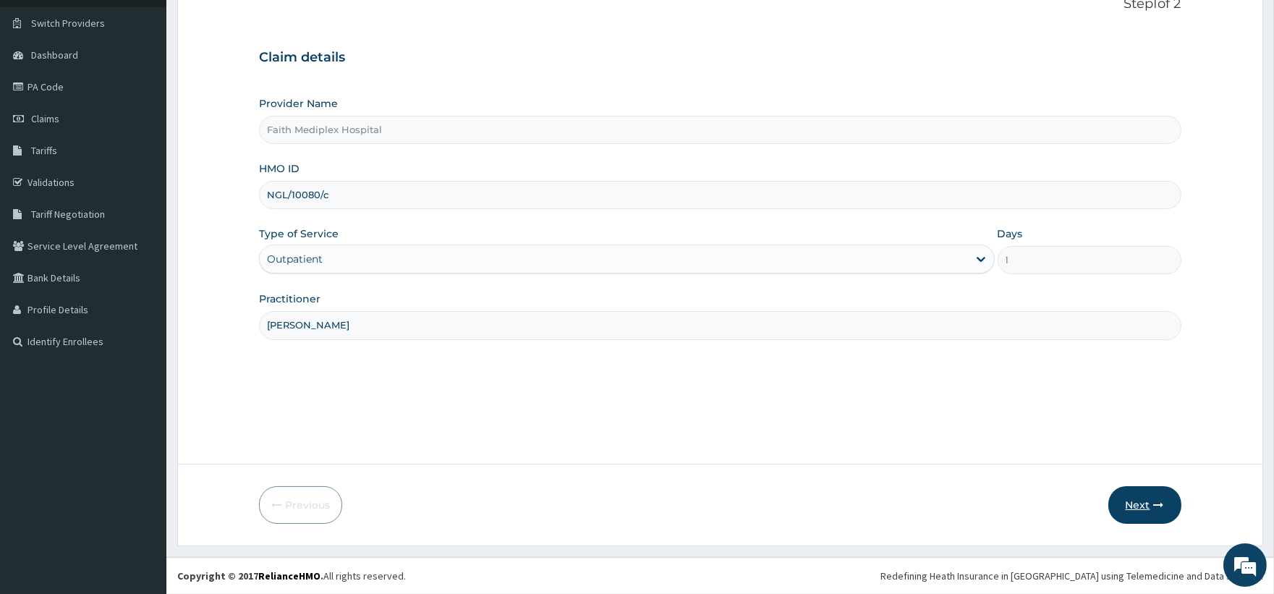
click at [1132, 495] on button "Next" at bounding box center [1145, 505] width 73 height 38
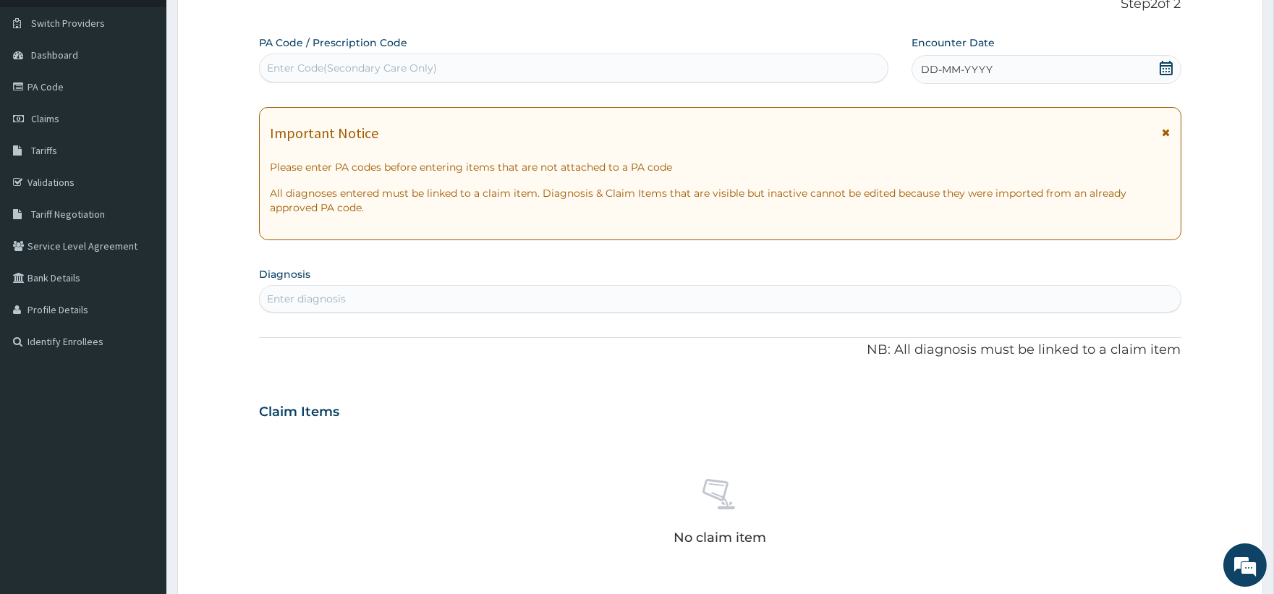
click at [418, 56] on div "Enter Code(Secondary Care Only)" at bounding box center [573, 67] width 627 height 23
type input "PA/26C692"
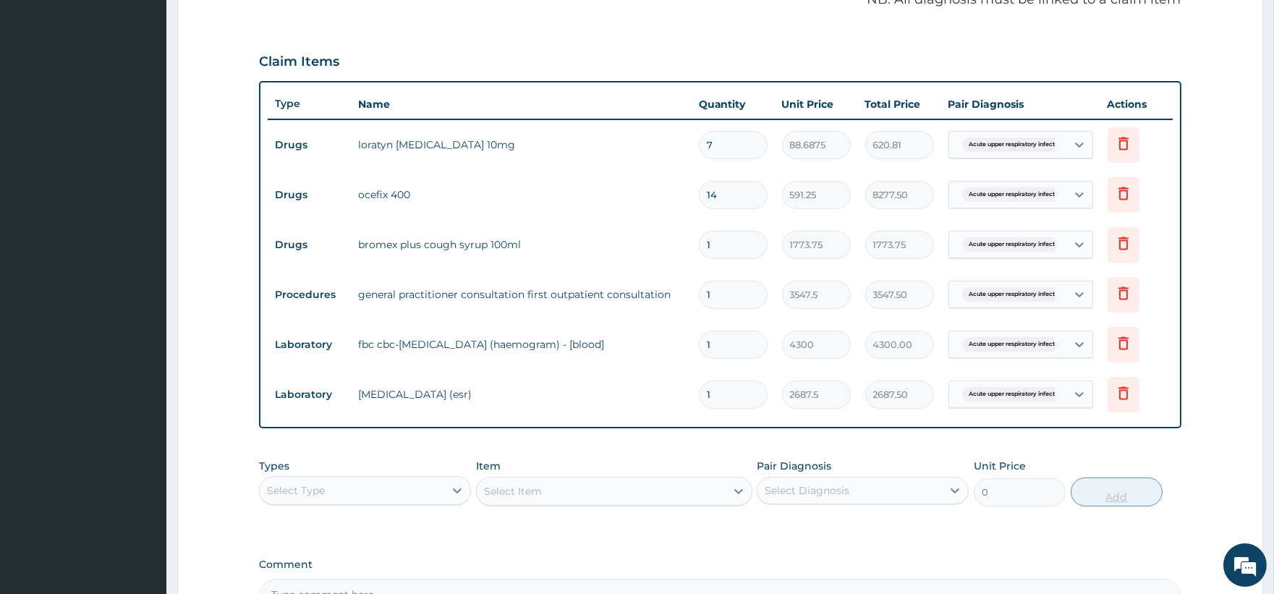
scroll to position [631, 0]
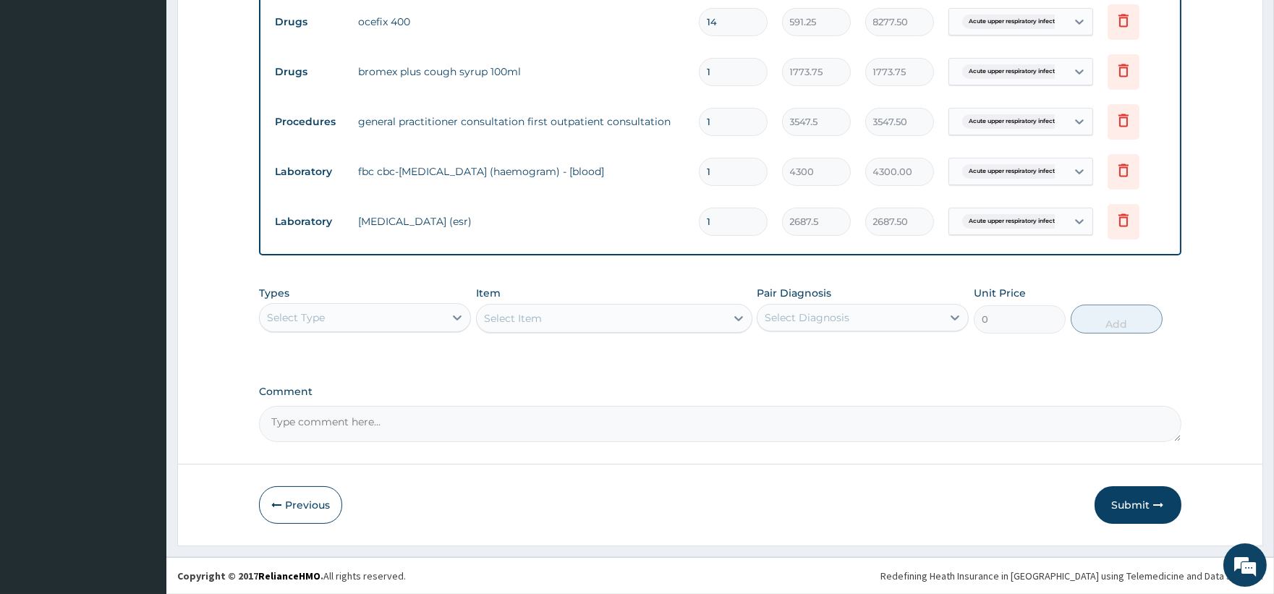
click at [1135, 500] on button "Submit" at bounding box center [1138, 505] width 87 height 38
